Goal: Communication & Community: Answer question/provide support

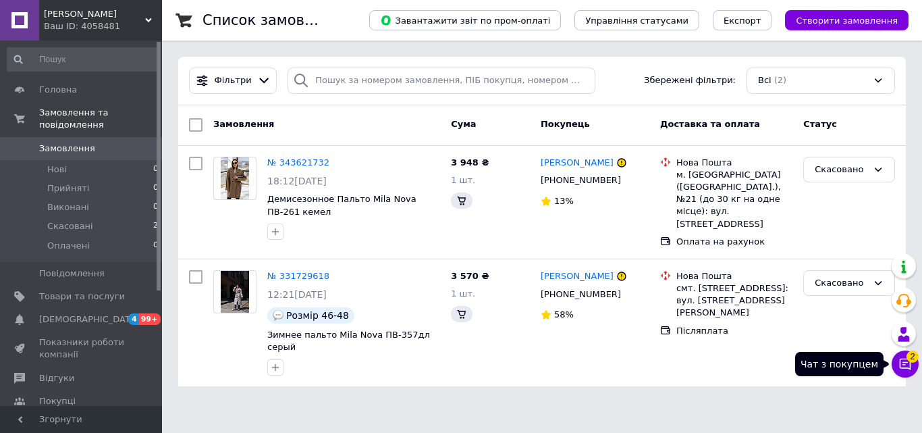
click at [900, 362] on icon at bounding box center [905, 364] width 11 height 11
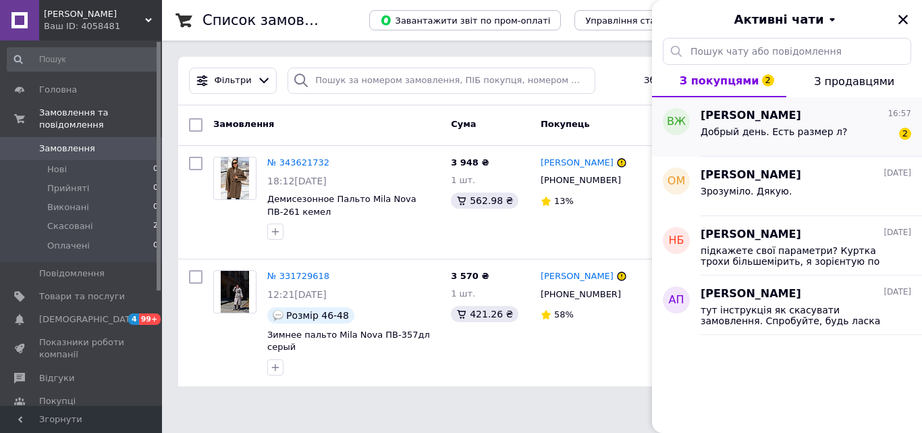
click at [810, 129] on span "Добрый день. Есть размер л?" at bounding box center [774, 131] width 147 height 11
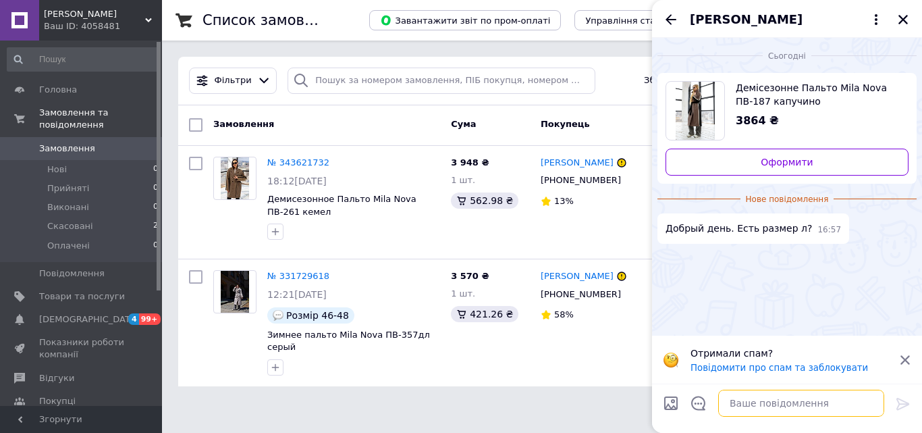
click at [737, 406] on textarea at bounding box center [801, 403] width 166 height 27
type textarea "Добрий день!"
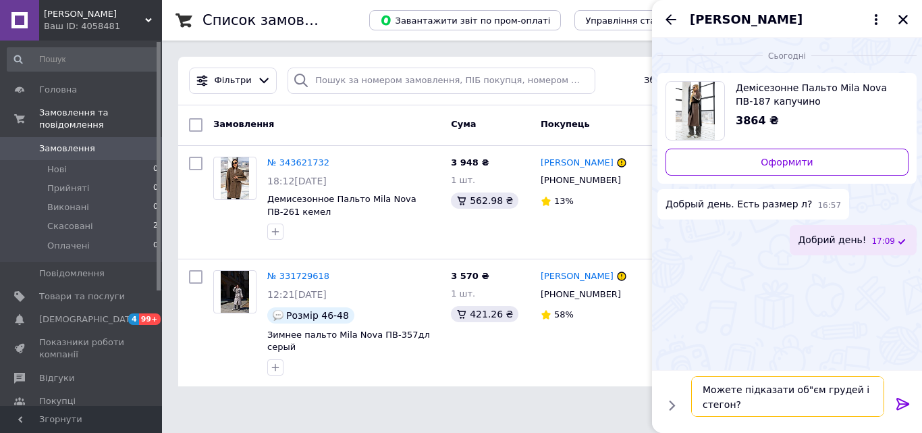
type textarea "Можете підказати об"єм грудей і стегон?"
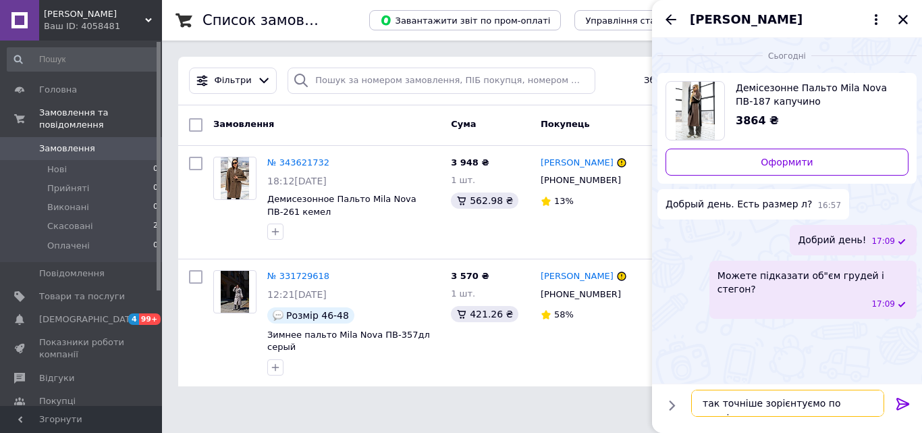
type textarea "так точніше зорієнтуємо по розміру"
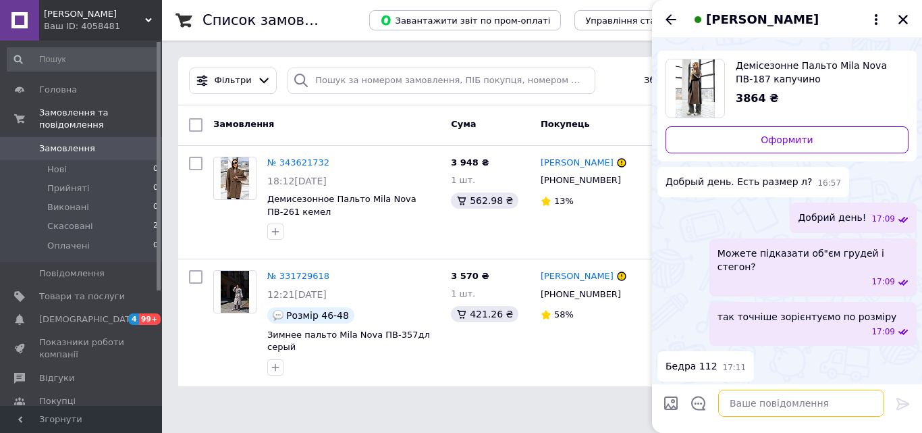
scroll to position [22, 0]
click at [756, 409] on textarea at bounding box center [801, 403] width 166 height 27
type textarea "а груди більші чи менші за стегна?"
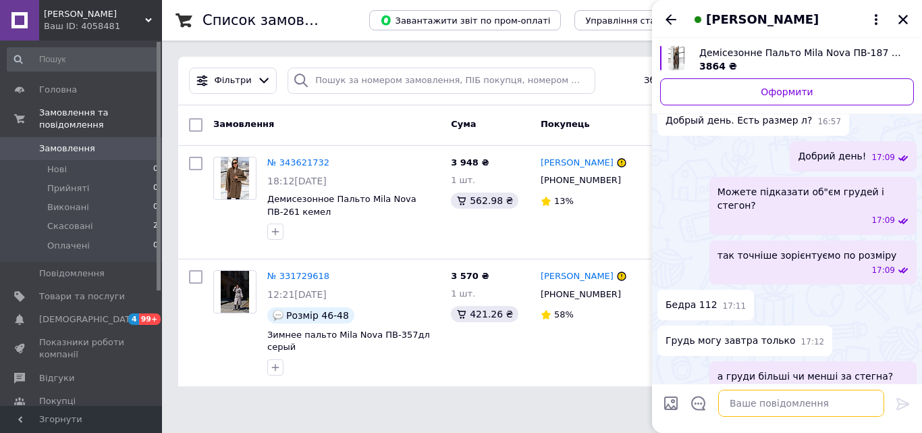
scroll to position [85, 0]
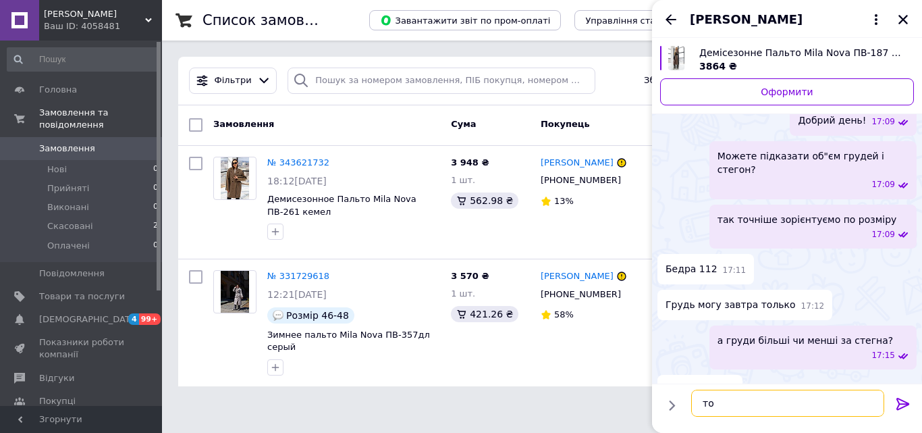
type textarea "т"
type textarea "а зріст який у вас +-?"
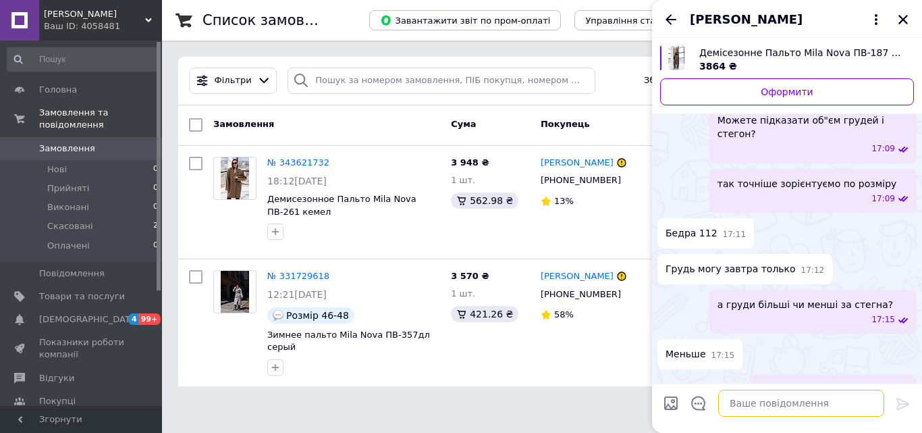
scroll to position [157, 0]
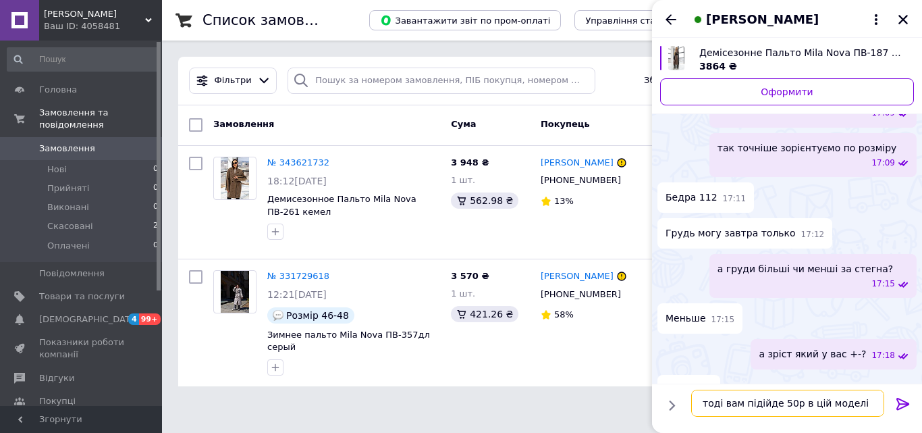
type textarea "тоді вам підійде 50р в цій моделі"
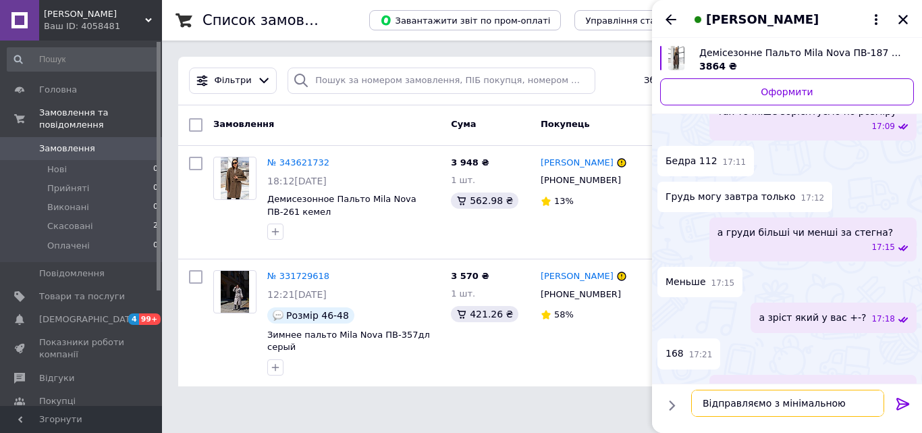
scroll to position [1, 0]
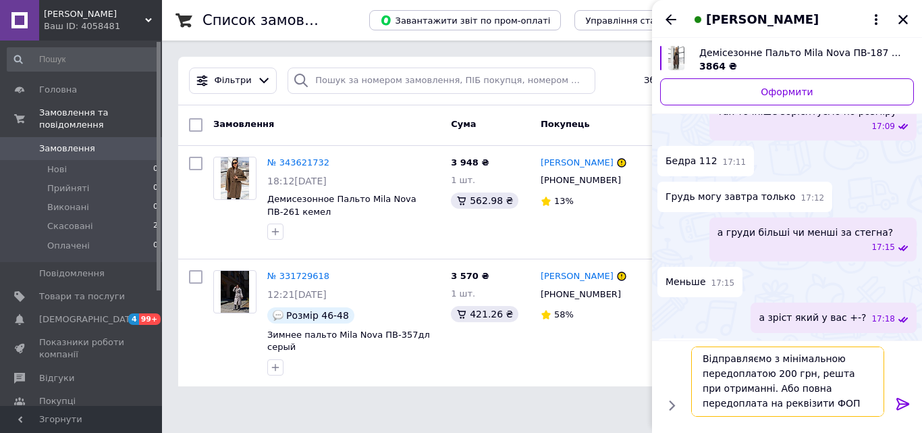
type textarea "Відправляємо з мінімальною передоплатою 200 грн, решта при отриманні. Або повна…"
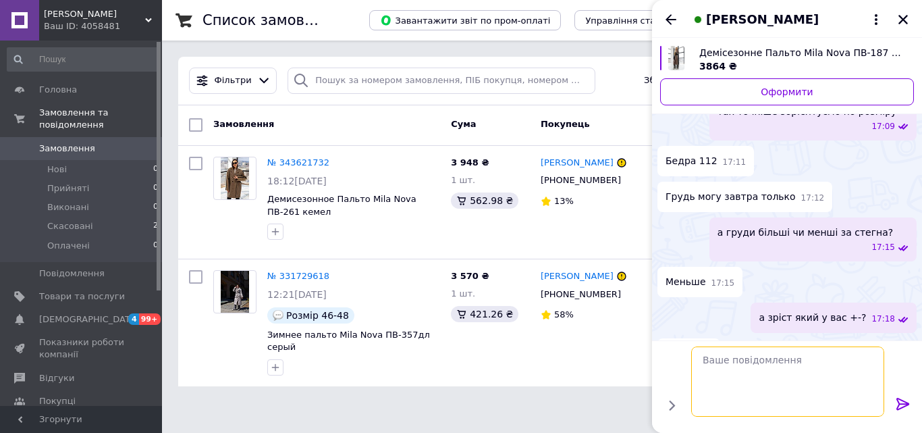
scroll to position [283, 0]
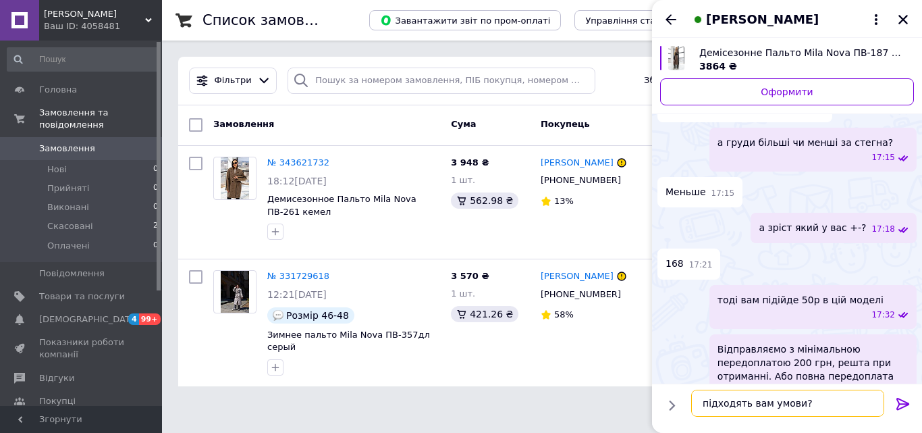
type textarea "підходять вам умови?"
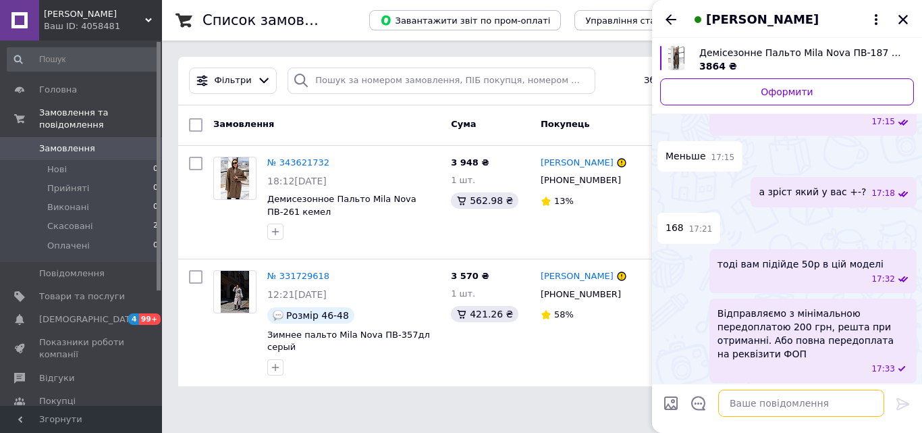
click at [747, 403] on textarea at bounding box center [801, 403] width 166 height 27
